Goal: Information Seeking & Learning: Find specific fact

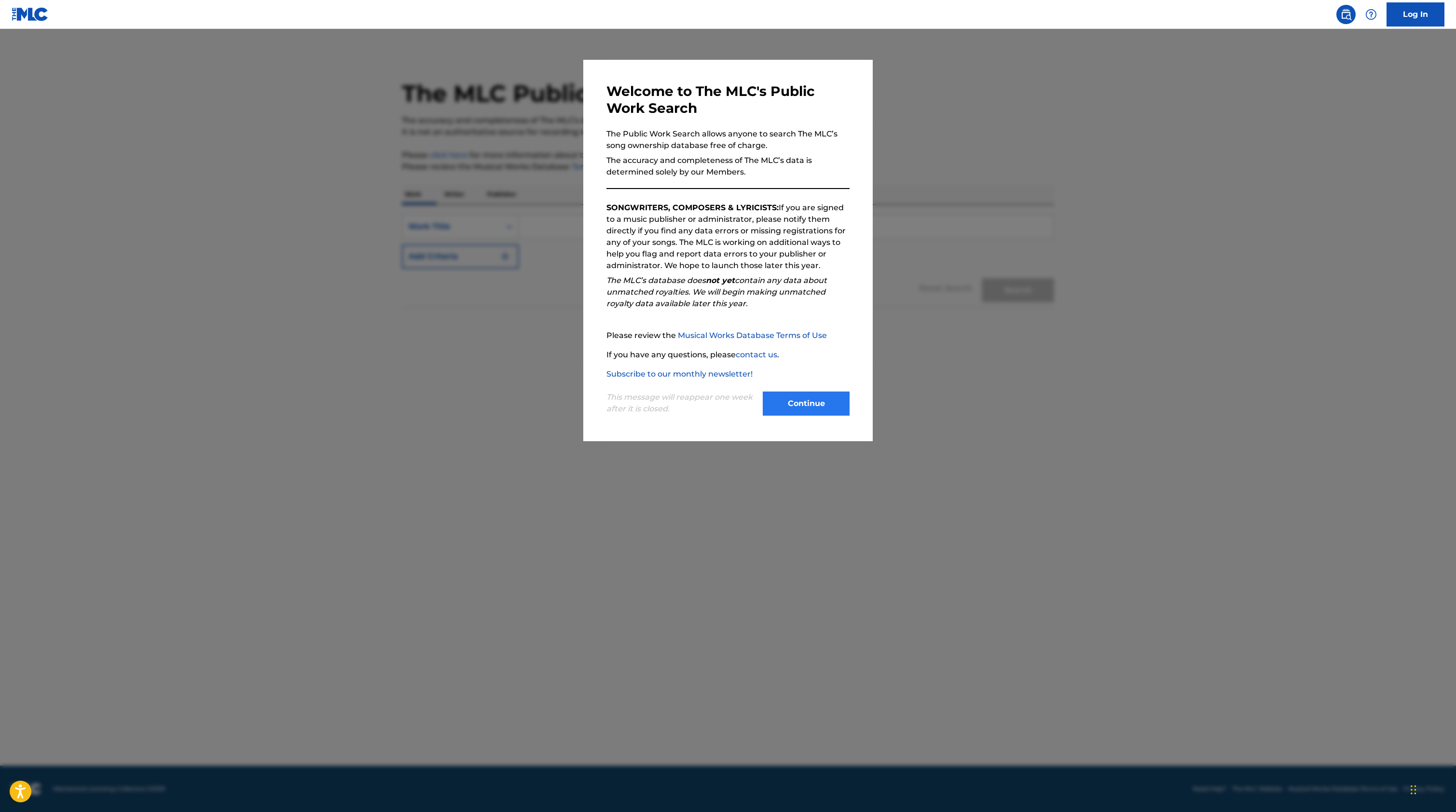
click at [850, 416] on button "Continue" at bounding box center [806, 403] width 87 height 24
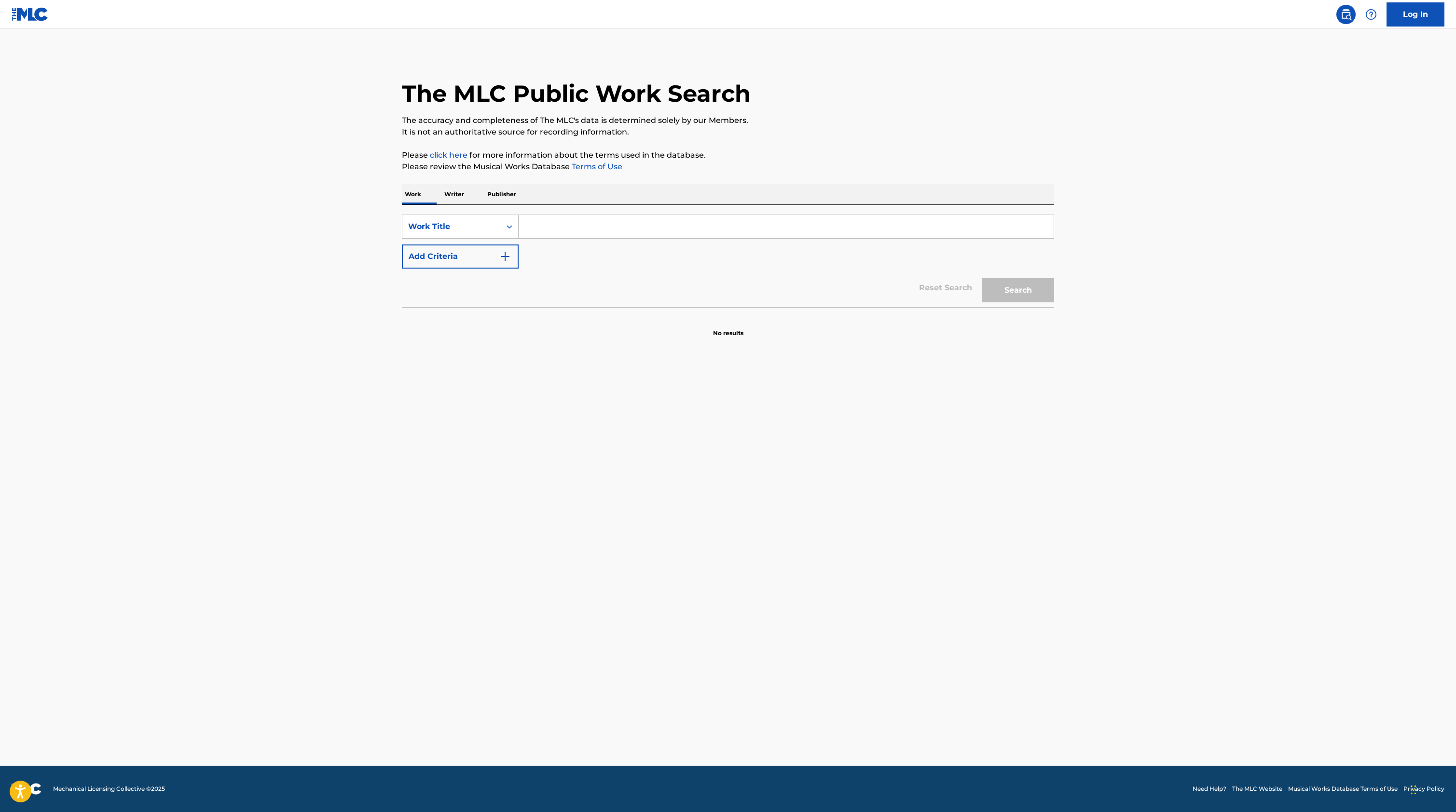
click at [519, 238] on input "Search Form" at bounding box center [786, 227] width 535 height 23
paste input "Ude Af Kontrol"
type input "Ude Af Kontrol"
click at [441, 205] on p "Writer" at bounding box center [454, 194] width 25 height 20
click at [519, 238] on input "Search Form" at bounding box center [786, 227] width 535 height 23
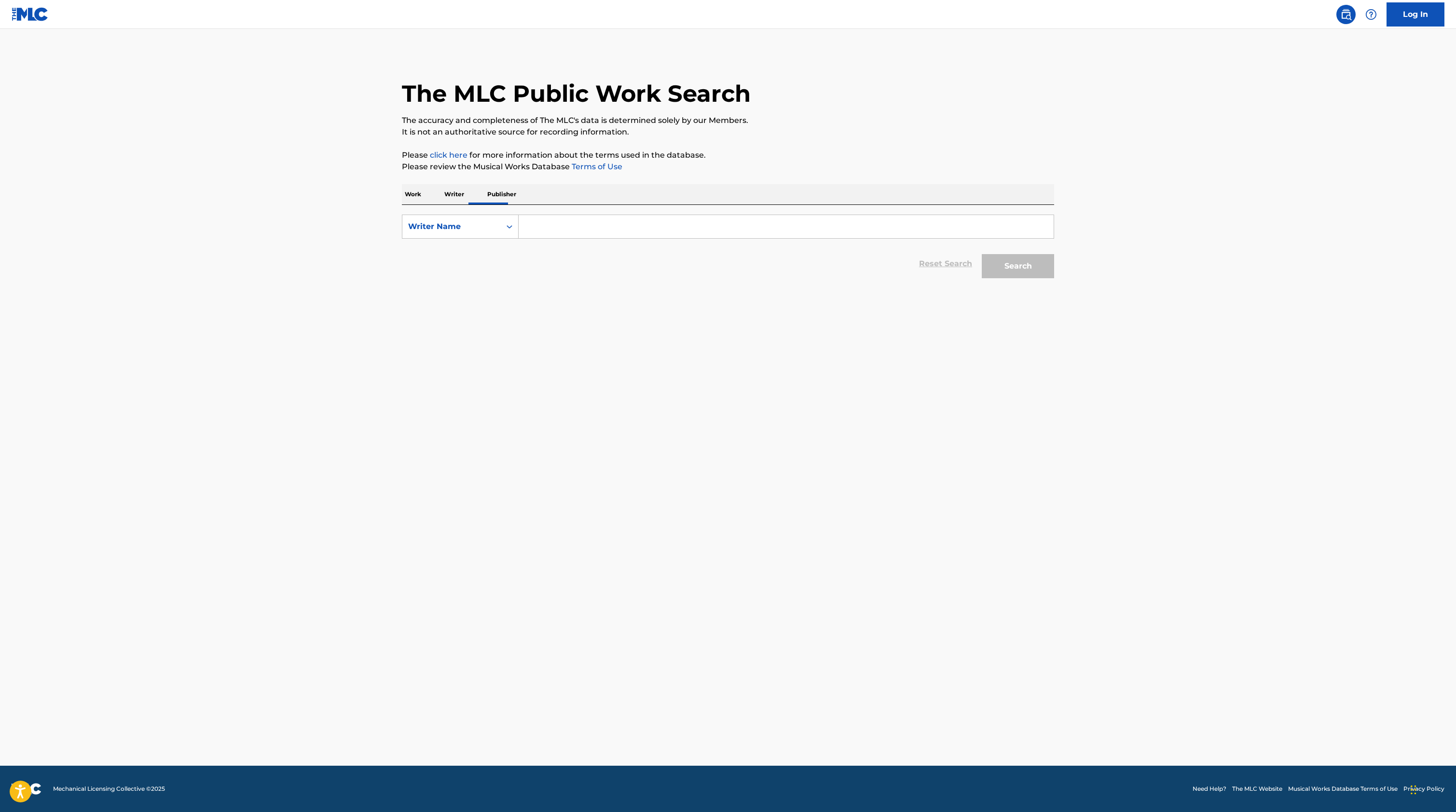
paste input "Ude Af Kontrol"
type input "Ude Af Kontrol"
click at [1054, 278] on button "Search" at bounding box center [1018, 266] width 72 height 24
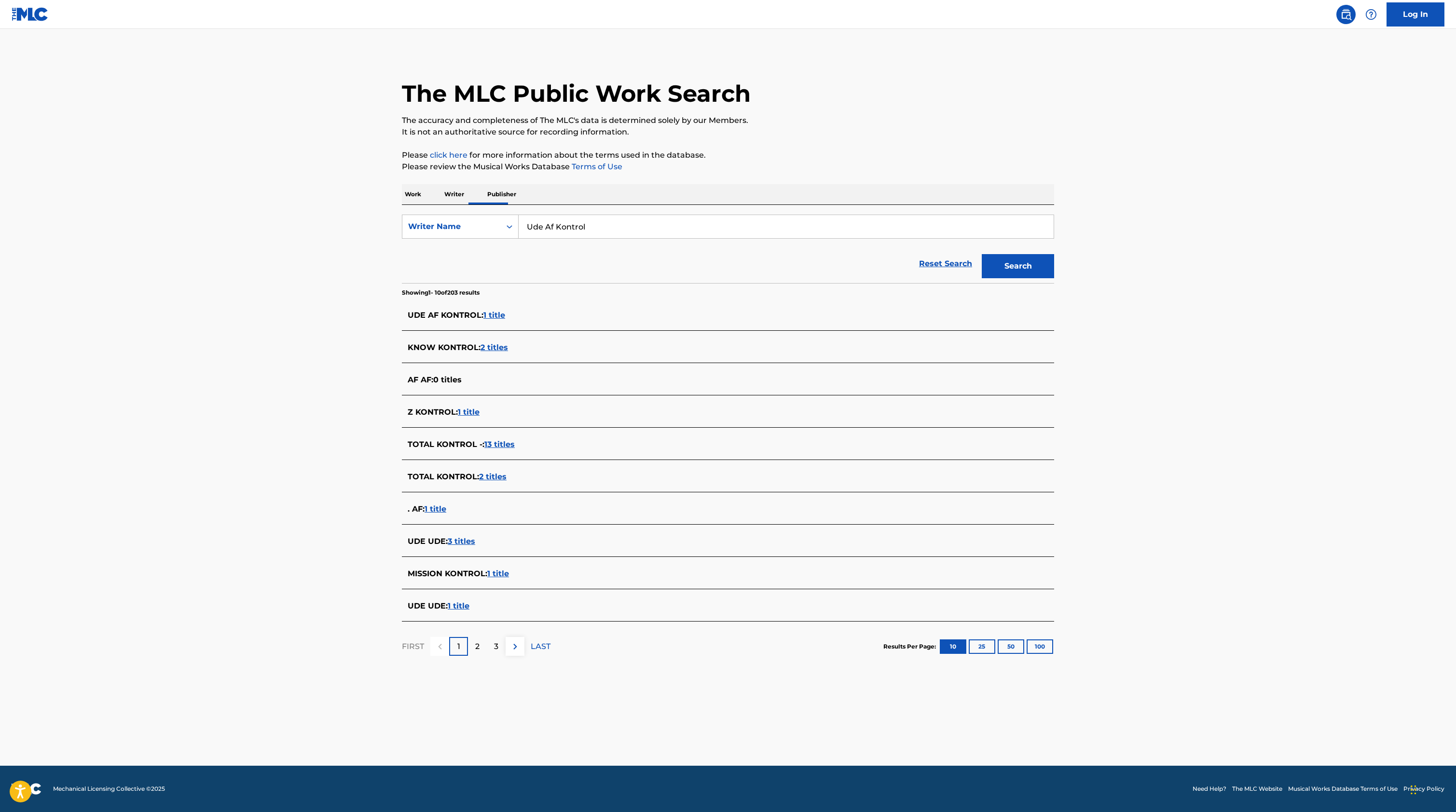
click at [519, 238] on input "Ude Af Kontrol" at bounding box center [786, 227] width 535 height 23
click at [36, 28] on link at bounding box center [30, 14] width 37 height 28
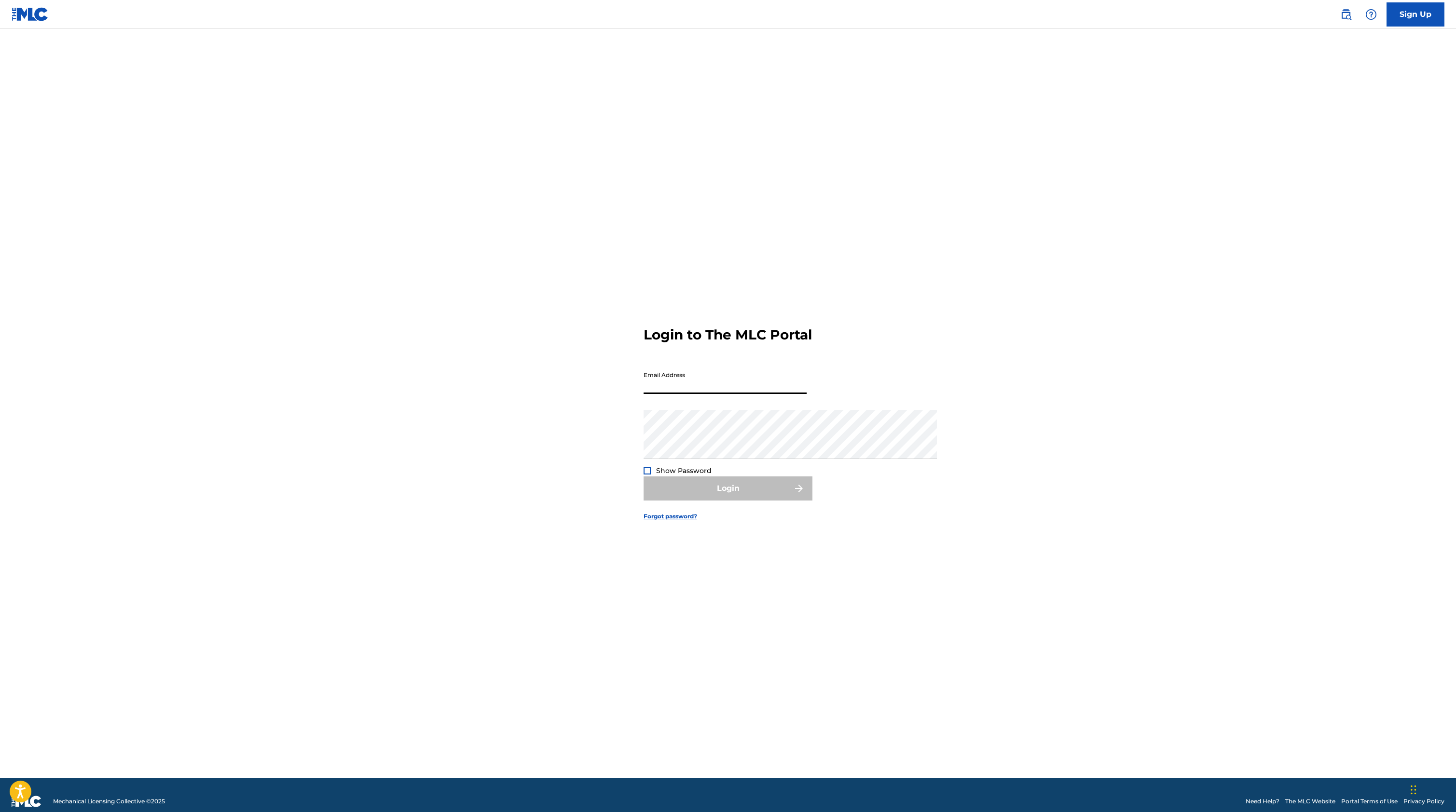
type input "[EMAIL_ADDRESS][DOMAIN_NAME]"
click at [728, 501] on button "Login" at bounding box center [728, 488] width 169 height 24
